Goal: Information Seeking & Learning: Learn about a topic

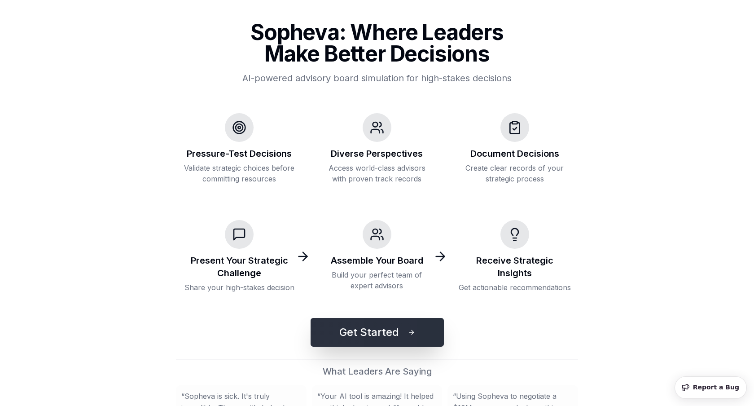
click at [349, 326] on button "Get Started" at bounding box center [377, 332] width 133 height 29
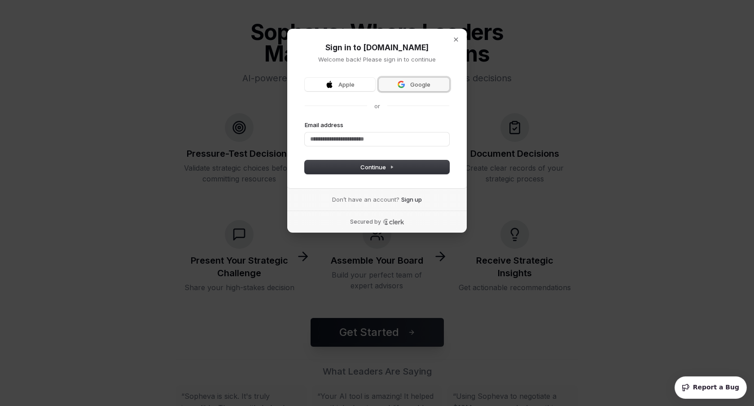
click at [421, 85] on span "Google" at bounding box center [420, 84] width 20 height 8
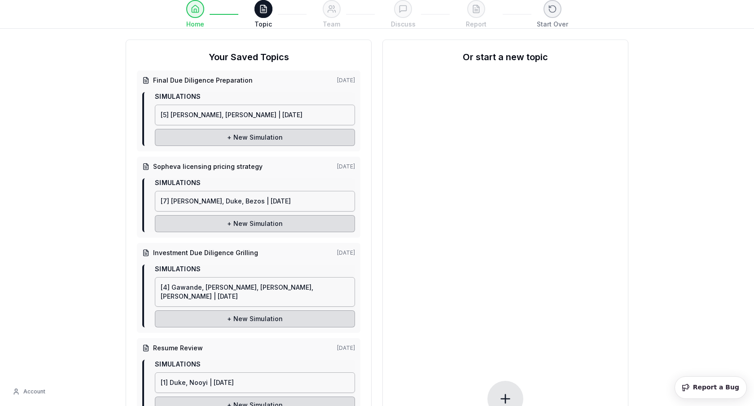
click at [251, 85] on div "Final Due Diligence Preparation [DATE] Simulations [5] Meeker, Li, [PERSON_NAME…" at bounding box center [249, 111] width 224 height 81
click at [228, 79] on span "Final Due Diligence Preparation" at bounding box center [203, 80] width 100 height 9
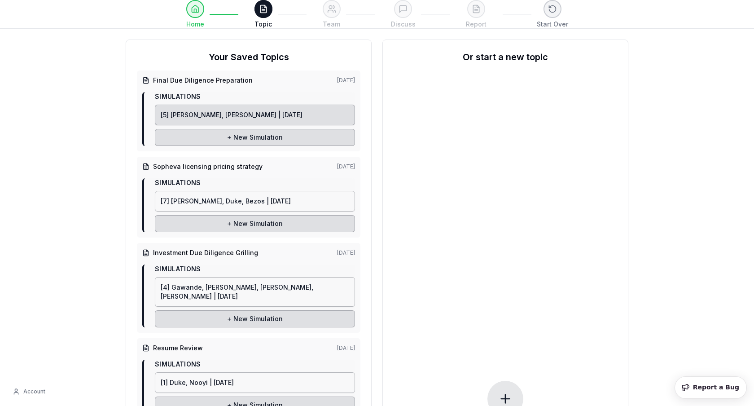
click at [212, 119] on link "[5] [PERSON_NAME], [PERSON_NAME] | [DATE]" at bounding box center [255, 115] width 200 height 21
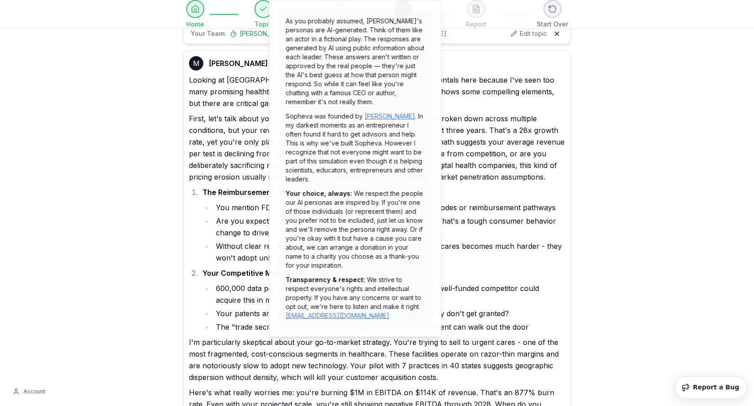
click at [288, 23] on p "As you probably assumed, [PERSON_NAME]'s personas are AI-generated. Think of th…" at bounding box center [355, 62] width 139 height 90
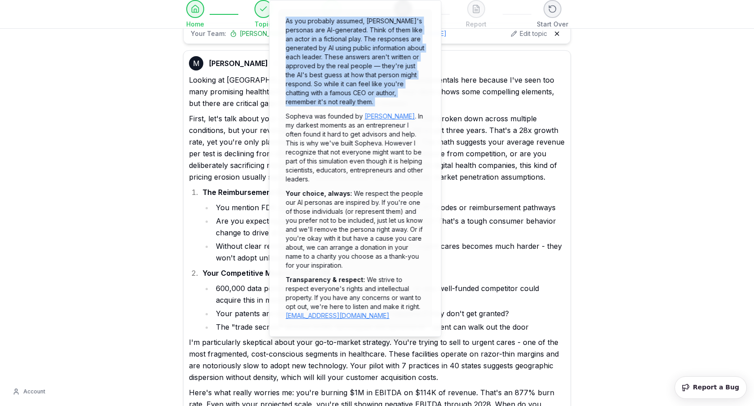
click at [288, 23] on p "As you probably assumed, [PERSON_NAME]'s personas are AI-generated. Think of th…" at bounding box center [355, 62] width 139 height 90
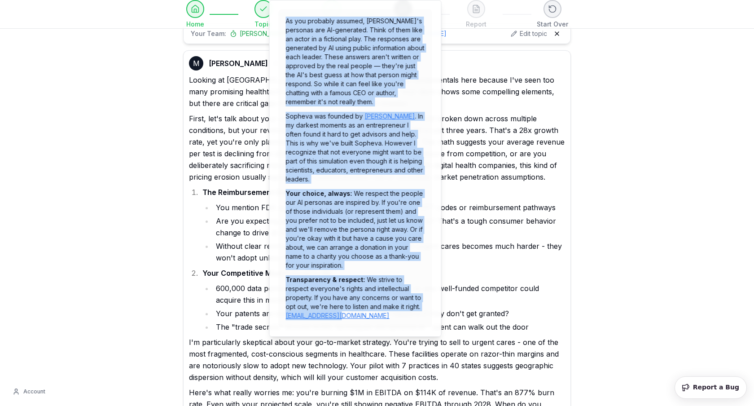
click at [374, 311] on p "Transparency & respect: We strive to respect everyone's rights and intellectual…" at bounding box center [355, 297] width 139 height 45
copy div "As you probably assumed, Sopheva's personas are AI-generated. Think of them lik…"
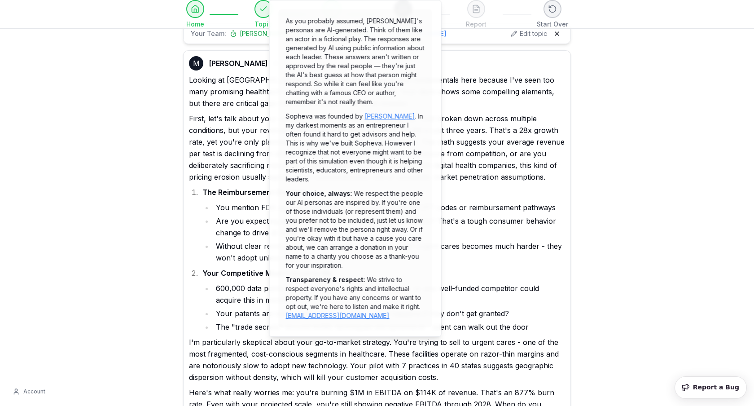
click at [475, 105] on p "Looking at CurieDx, I'm going to push hard on the fundamentals here because I'v…" at bounding box center [377, 91] width 376 height 35
